Goal: Task Accomplishment & Management: Use online tool/utility

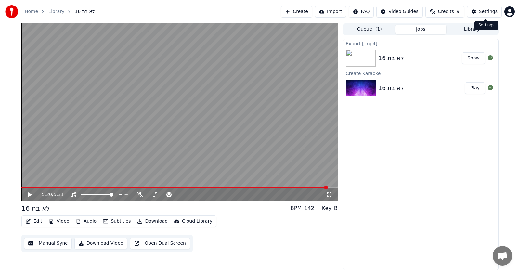
click at [492, 10] on div "Settings" at bounding box center [488, 11] width 19 height 6
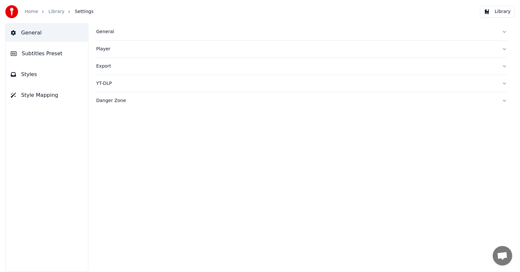
click at [80, 11] on span "Settings" at bounding box center [84, 11] width 19 height 6
click at [32, 12] on link "Home" at bounding box center [31, 11] width 13 height 6
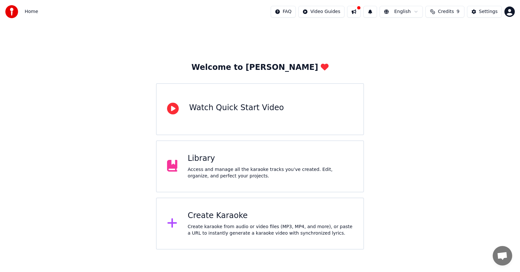
click at [236, 214] on div "Create Karaoke" at bounding box center [270, 216] width 165 height 10
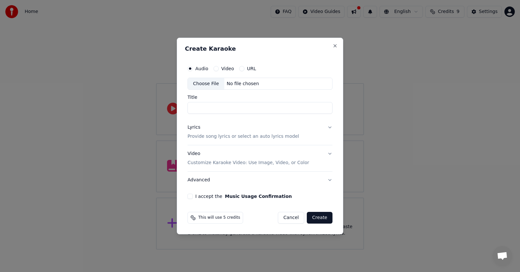
click at [218, 68] on div "Video" at bounding box center [223, 68] width 20 height 5
click at [214, 68] on button "Video" at bounding box center [215, 68] width 5 height 5
click at [231, 85] on div "No file chosen" at bounding box center [242, 84] width 37 height 6
click at [337, 44] on div "Create Karaoke Audio Video URL Choose File No file chosen Title Lyrics Provide …" at bounding box center [260, 136] width 166 height 197
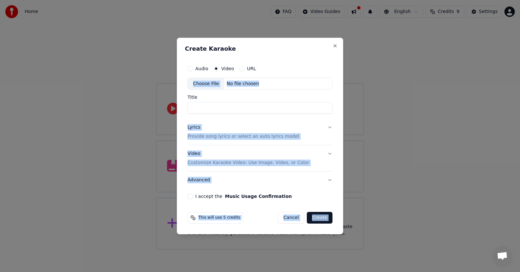
click at [270, 104] on input "Title" at bounding box center [259, 108] width 145 height 12
click at [234, 111] on input "Title" at bounding box center [259, 108] width 145 height 12
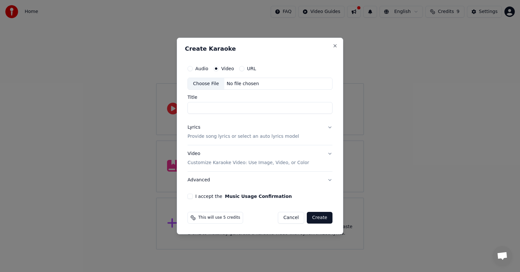
click at [193, 69] on div "Audio" at bounding box center [197, 68] width 21 height 5
click at [192, 69] on button "Audio" at bounding box center [189, 68] width 5 height 5
click at [221, 108] on input "Title" at bounding box center [259, 108] width 145 height 12
type input "**********"
click at [328, 129] on button "Lyrics Provide song lyrics or select an auto lyrics model" at bounding box center [259, 132] width 145 height 26
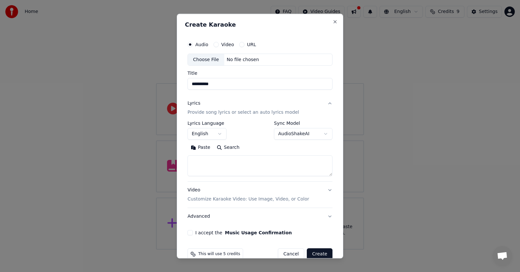
click at [222, 134] on button "English" at bounding box center [206, 134] width 39 height 12
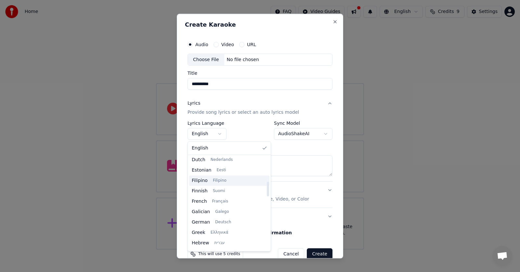
scroll to position [162, 0]
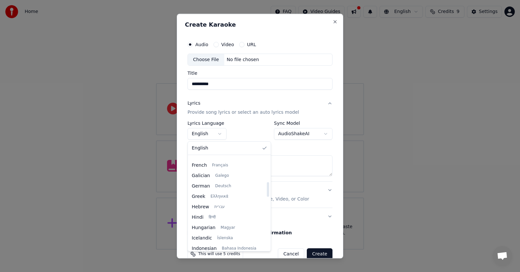
select select "**"
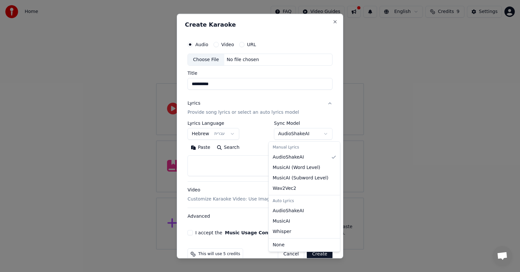
click at [310, 130] on body "**********" at bounding box center [260, 125] width 520 height 250
click at [311, 130] on body "**********" at bounding box center [260, 125] width 520 height 250
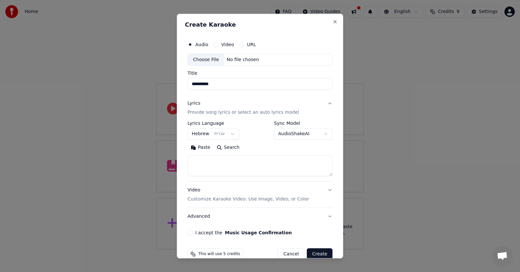
click at [296, 158] on textarea at bounding box center [259, 166] width 145 height 21
paste textarea "**********"
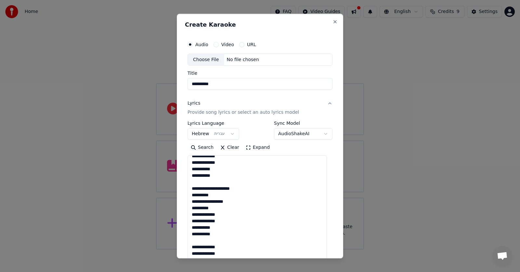
drag, startPoint x: 324, startPoint y: 175, endPoint x: 265, endPoint y: 219, distance: 73.5
click at [327, 250] on html "**********" at bounding box center [260, 125] width 520 height 250
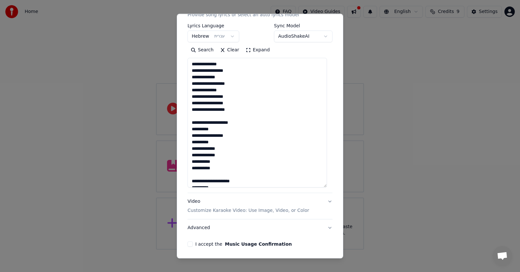
scroll to position [121, 0]
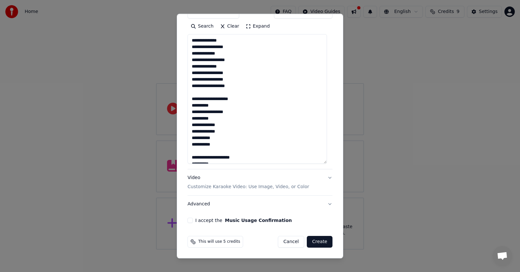
type textarea "**********"
click at [191, 221] on button "I accept the Music Usage Confirmation" at bounding box center [189, 220] width 5 height 5
click at [201, 203] on button "Advanced" at bounding box center [259, 204] width 145 height 17
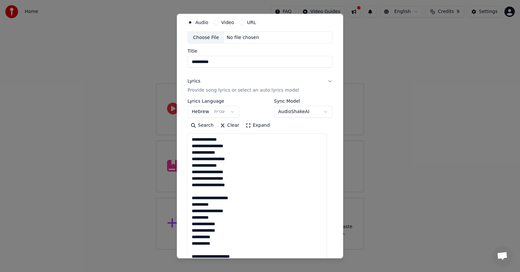
scroll to position [0, 0]
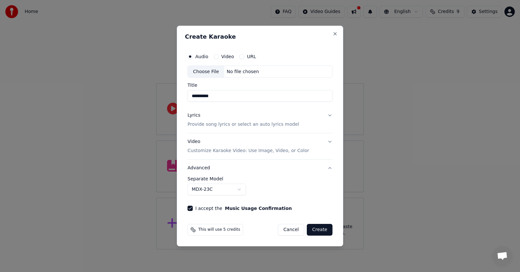
click at [247, 152] on p "Customize Karaoke Video: Use Image, Video, or Color" at bounding box center [248, 151] width 122 height 6
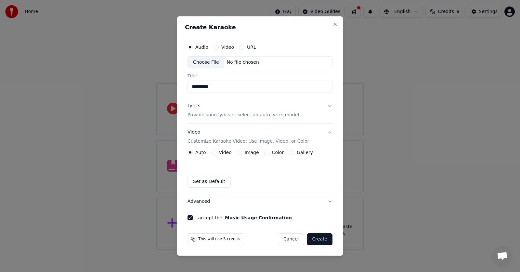
click at [238, 153] on button "Image" at bounding box center [239, 152] width 5 height 5
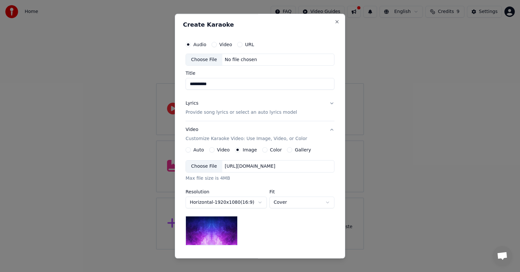
scroll to position [80, 0]
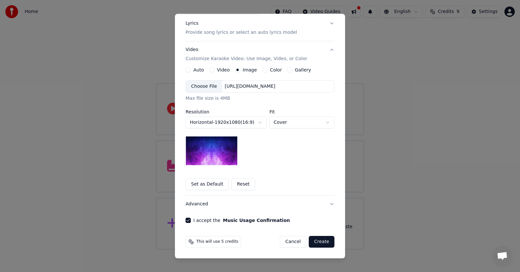
drag, startPoint x: 317, startPoint y: 137, endPoint x: 322, endPoint y: 128, distance: 11.2
click at [321, 133] on div "**********" at bounding box center [260, 123] width 149 height 85
click at [326, 120] on body "**********" at bounding box center [260, 125] width 520 height 250
select select "*******"
click at [248, 121] on body "**********" at bounding box center [260, 125] width 520 height 250
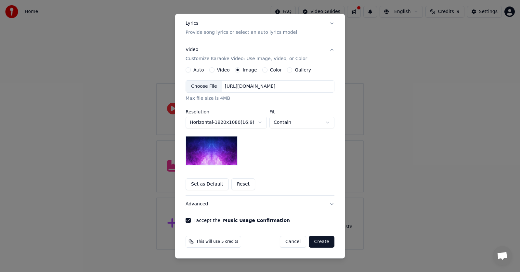
click at [248, 122] on body "**********" at bounding box center [260, 125] width 520 height 250
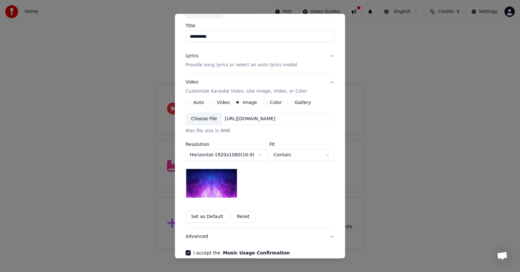
click at [253, 121] on div "[URL][DOMAIN_NAME]" at bounding box center [250, 119] width 56 height 6
click at [262, 103] on button "Color" at bounding box center [264, 102] width 5 height 5
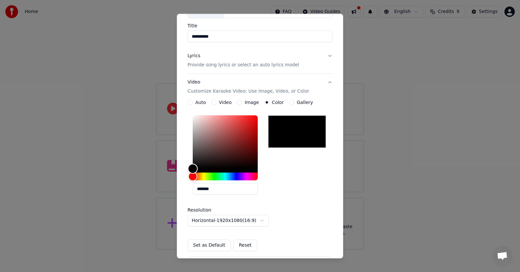
type input "*******"
click at [237, 122] on div "Color" at bounding box center [225, 142] width 65 height 53
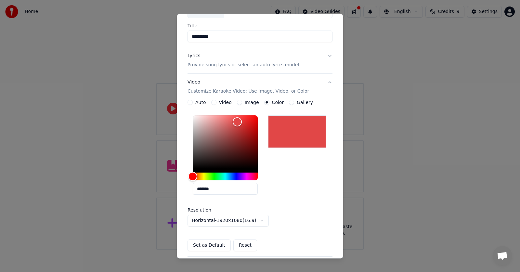
click at [216, 100] on div "Video" at bounding box center [221, 102] width 20 height 5
click at [213, 102] on button "Video" at bounding box center [213, 102] width 5 height 5
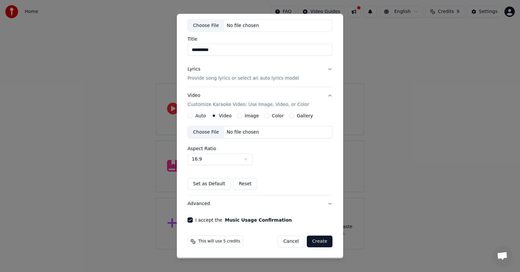
drag, startPoint x: 293, startPoint y: 115, endPoint x: 289, endPoint y: 115, distance: 3.9
click at [291, 115] on div "Gallery" at bounding box center [301, 115] width 24 height 5
click at [289, 114] on button "Gallery" at bounding box center [291, 115] width 5 height 5
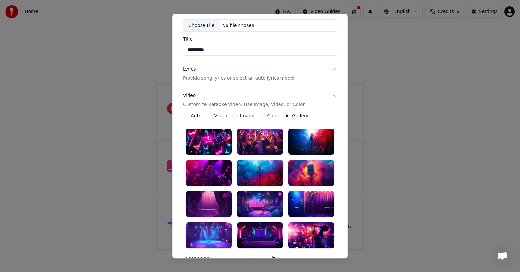
click at [292, 116] on label "Gallery" at bounding box center [300, 116] width 16 height 5
click at [288, 116] on button "Gallery" at bounding box center [286, 115] width 5 height 5
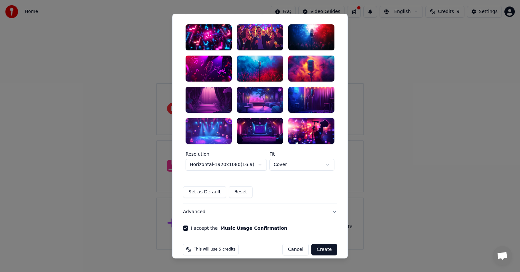
scroll to position [146, 0]
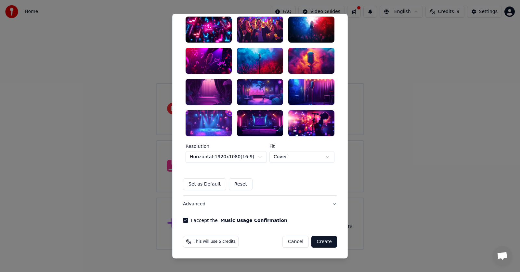
click at [255, 86] on div at bounding box center [260, 92] width 46 height 26
click at [322, 243] on button "Create" at bounding box center [324, 242] width 26 height 12
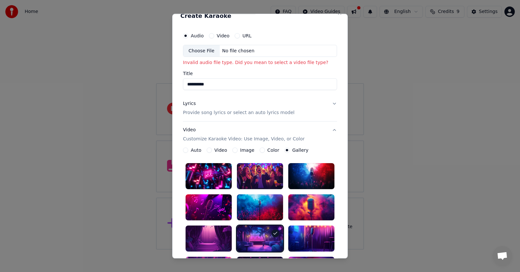
scroll to position [0, 0]
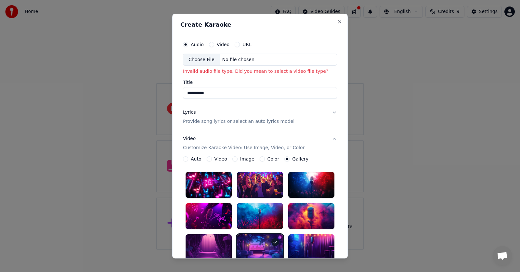
click at [211, 60] on div "Choose File" at bounding box center [201, 60] width 36 height 12
click at [249, 81] on label "Title" at bounding box center [260, 82] width 154 height 5
click at [249, 87] on input "**********" at bounding box center [260, 93] width 154 height 12
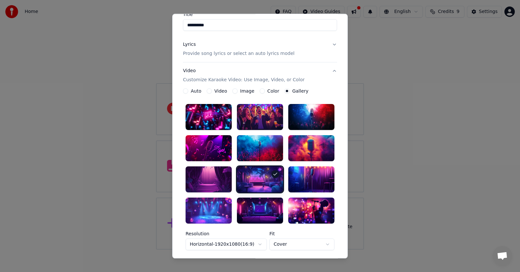
scroll to position [155, 0]
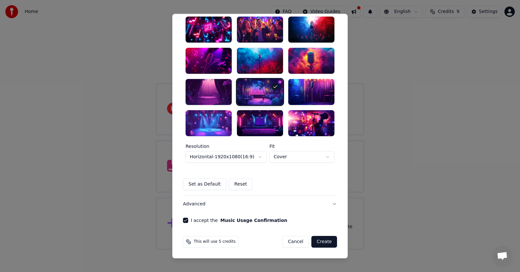
click at [326, 241] on button "Create" at bounding box center [324, 242] width 26 height 12
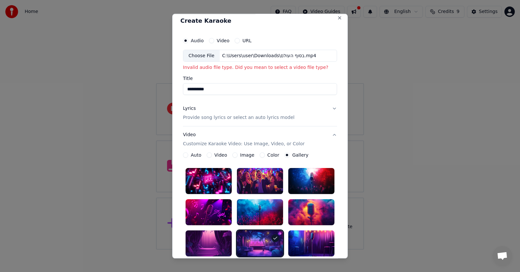
scroll to position [0, 0]
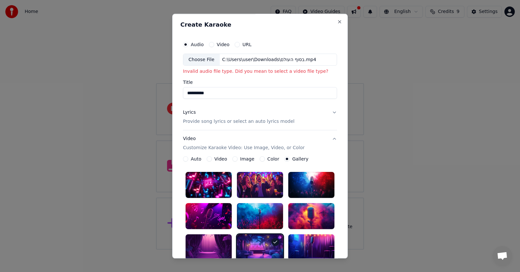
click at [202, 72] on p "Invalid audio file type. Did you mean to select a video file type?" at bounding box center [260, 72] width 154 height 6
click at [277, 71] on p "Invalid audio file type. Did you mean to select a video file type?" at bounding box center [260, 72] width 154 height 6
click at [310, 74] on p "Invalid audio file type. Did you mean to select a video file type?" at bounding box center [260, 72] width 154 height 6
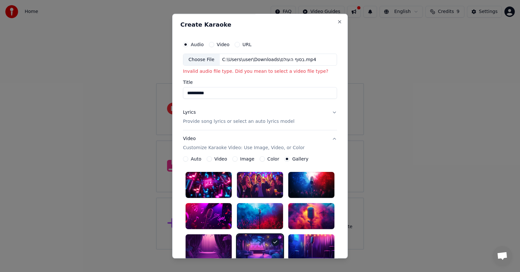
click at [202, 74] on p "Invalid audio file type. Did you mean to select a video file type?" at bounding box center [260, 72] width 154 height 6
click at [188, 71] on p "Invalid audio file type. Did you mean to select a video file type?" at bounding box center [260, 72] width 154 height 6
click at [331, 112] on button "Lyrics Provide song lyrics or select an auto lyrics model" at bounding box center [260, 117] width 154 height 26
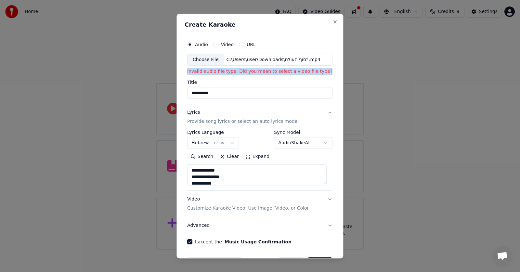
click at [277, 83] on label "Title" at bounding box center [259, 82] width 145 height 5
click at [277, 87] on input "**********" at bounding box center [259, 93] width 145 height 12
click at [210, 58] on div "Choose File" at bounding box center [205, 60] width 36 height 12
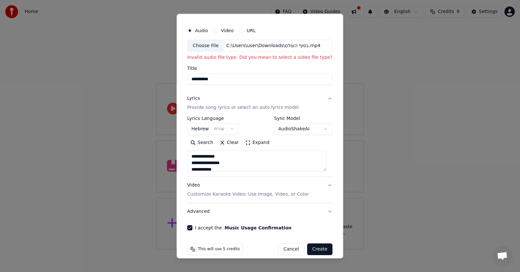
scroll to position [21, 0]
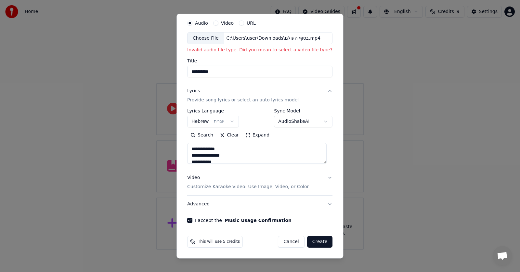
click at [318, 242] on button "Create" at bounding box center [320, 242] width 26 height 12
click at [319, 242] on button "Create" at bounding box center [320, 242] width 26 height 12
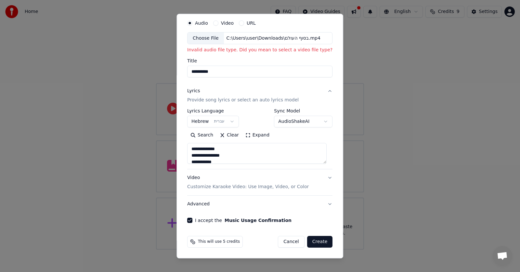
click at [293, 240] on button "Cancel" at bounding box center [291, 242] width 26 height 12
select select
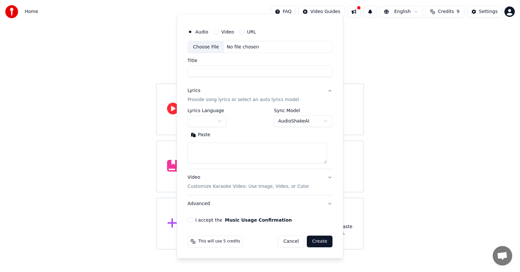
scroll to position [13, 0]
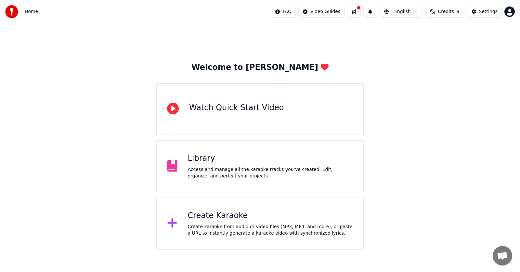
click at [248, 223] on div "Create Karaoke Create karaoke from audio or video files (MP3, MP4, and more), o…" at bounding box center [270, 224] width 165 height 26
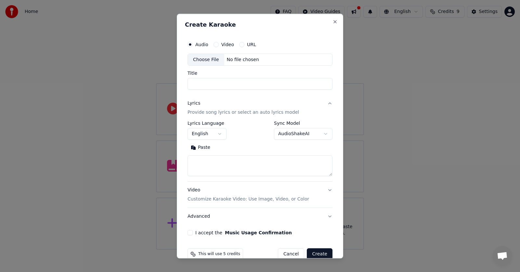
click at [213, 62] on div "Choose File" at bounding box center [206, 60] width 36 height 12
type input "**********"
click at [205, 134] on button "English" at bounding box center [206, 134] width 39 height 12
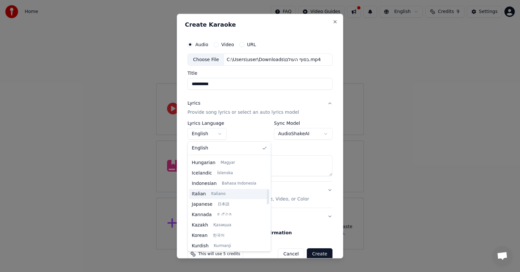
scroll to position [195, 0]
select select "**"
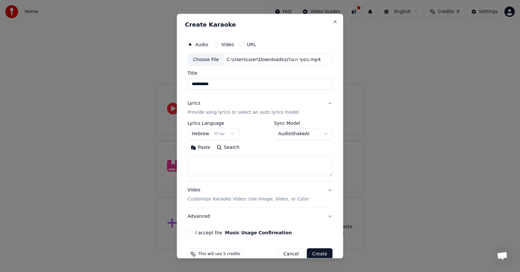
click at [260, 165] on textarea at bounding box center [259, 166] width 145 height 21
paste textarea "**********"
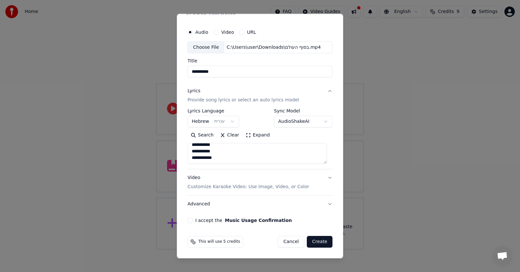
type textarea "**********"
click at [205, 188] on p "Customize Karaoke Video: Use Image, Video, or Color" at bounding box center [248, 187] width 122 height 6
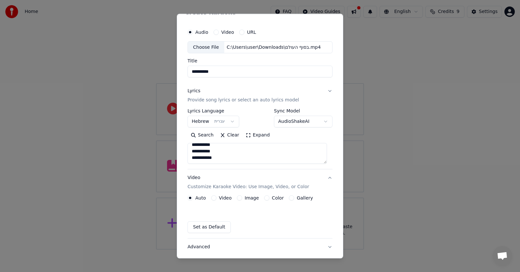
scroll to position [0, 0]
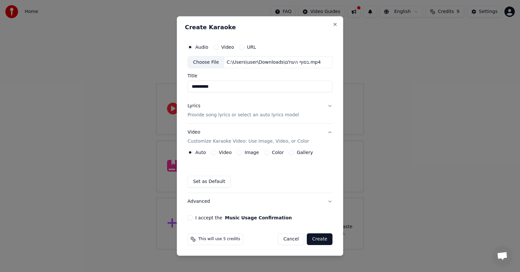
click at [289, 154] on button "Gallery" at bounding box center [291, 152] width 5 height 5
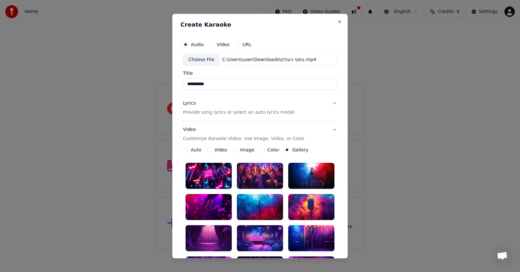
click at [263, 234] on div at bounding box center [260, 238] width 46 height 26
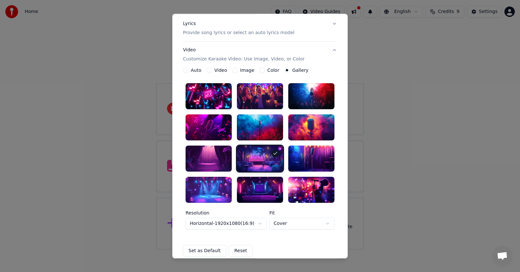
scroll to position [146, 0]
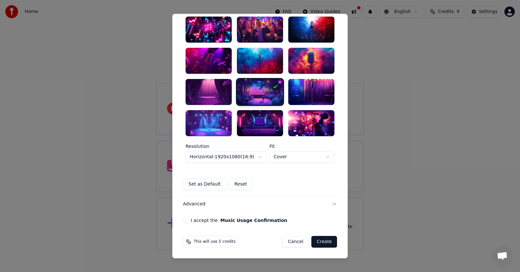
click at [322, 241] on button "Create" at bounding box center [324, 242] width 26 height 12
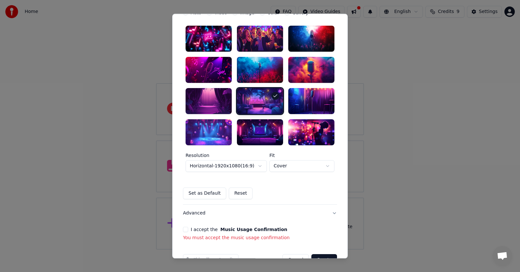
scroll to position [155, 0]
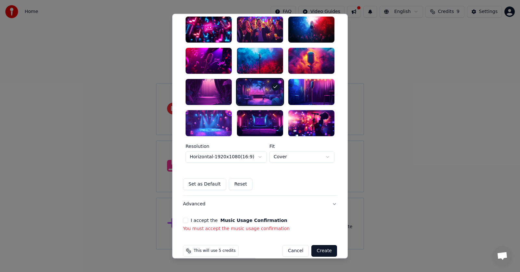
click at [183, 219] on button "I accept the Music Usage Confirmation" at bounding box center [185, 220] width 5 height 5
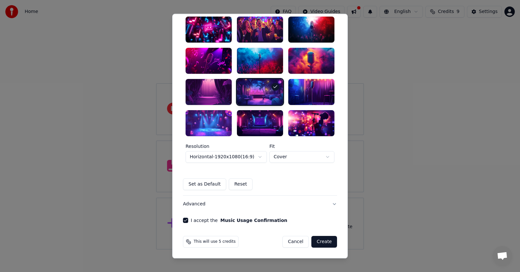
click at [326, 240] on button "Create" at bounding box center [324, 242] width 26 height 12
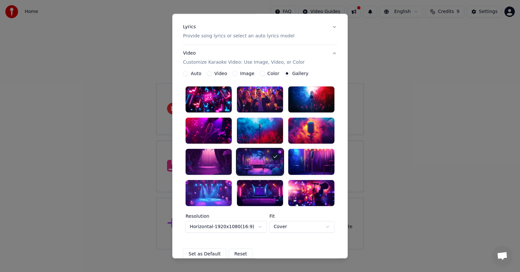
scroll to position [0, 0]
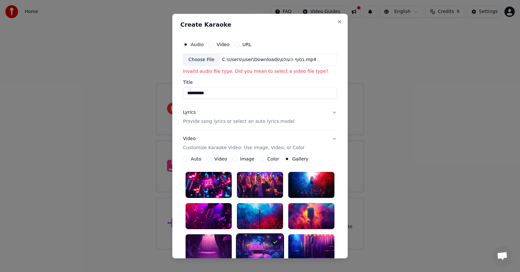
click at [209, 44] on button "Video" at bounding box center [211, 44] width 5 height 5
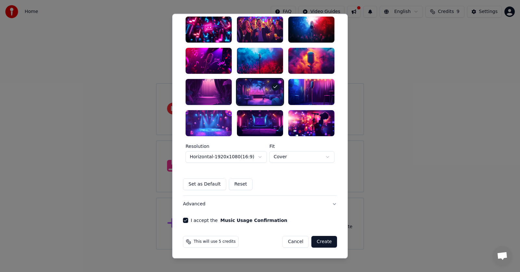
click at [323, 242] on button "Create" at bounding box center [324, 242] width 26 height 12
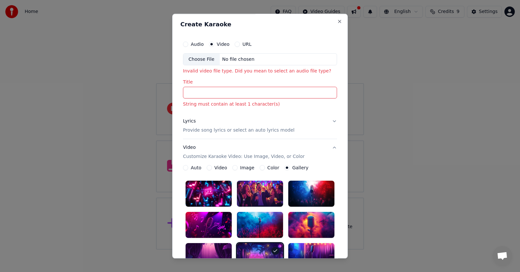
scroll to position [0, 0]
click at [209, 96] on input "Title" at bounding box center [260, 93] width 154 height 12
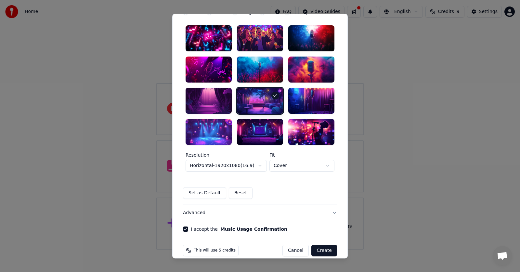
scroll to position [155, 0]
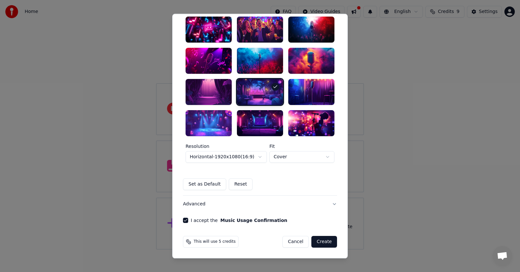
type input "**********"
click at [322, 242] on button "Create" at bounding box center [324, 242] width 26 height 12
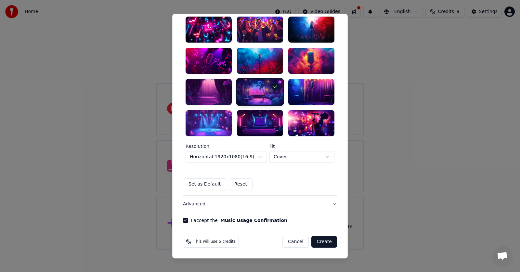
click at [322, 242] on button "Create" at bounding box center [324, 242] width 26 height 12
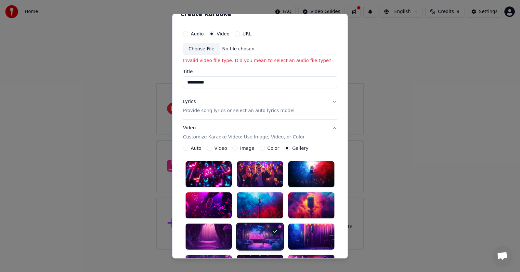
scroll to position [0, 0]
